Goal: Navigation & Orientation: Find specific page/section

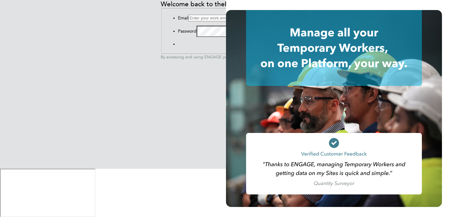
type input "[EMAIL_ADDRESS][DOMAIN_NAME]"
click at [178, 45] on button "Sign In" at bounding box center [178, 45] width 0 height 0
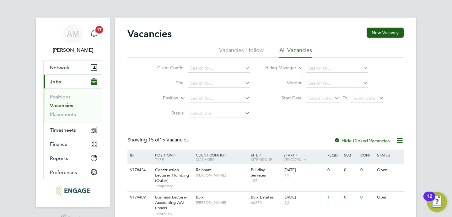
click at [97, 35] on icon "Main navigation" at bounding box center [94, 34] width 8 height 8
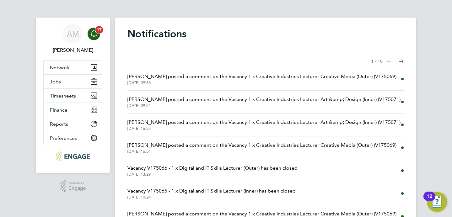
click at [96, 34] on icon "Main navigation" at bounding box center [94, 34] width 8 height 8
click at [95, 34] on icon "Main navigation" at bounding box center [94, 34] width 8 height 8
click at [61, 82] on button "Jobs" at bounding box center [73, 82] width 58 height 14
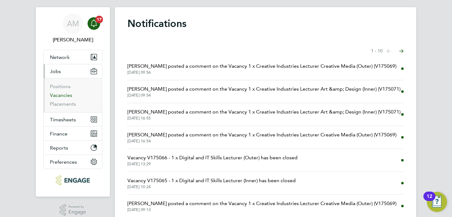
scroll to position [12, 0]
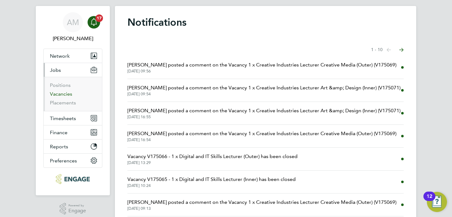
click at [62, 97] on link "Vacancies" at bounding box center [61, 94] width 22 height 6
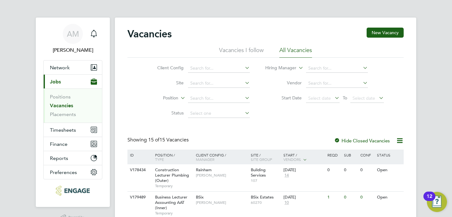
click at [55, 82] on span "Jobs" at bounding box center [55, 82] width 11 height 6
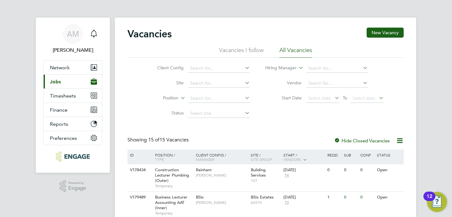
click at [53, 83] on span "Jobs" at bounding box center [55, 82] width 11 height 6
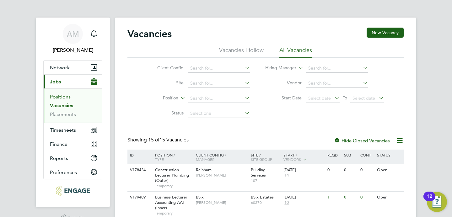
click at [63, 96] on link "Positions" at bounding box center [60, 97] width 21 height 6
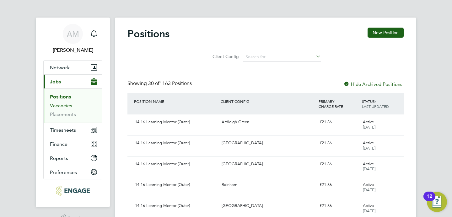
click at [58, 105] on link "Vacancies" at bounding box center [61, 106] width 22 height 6
